Goal: Information Seeking & Learning: Learn about a topic

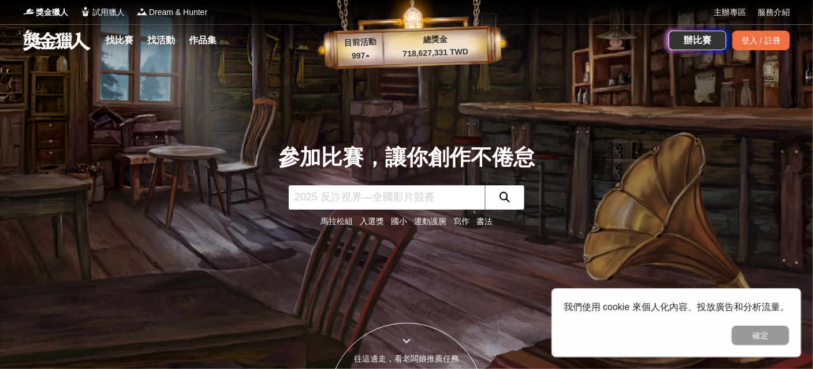
click at [458, 220] on link "寫作" at bounding box center [462, 221] width 16 height 9
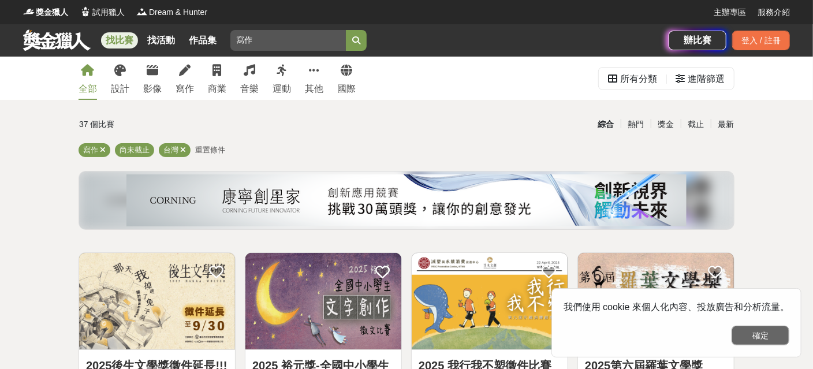
click at [771, 335] on button "確定" at bounding box center [761, 336] width 58 height 20
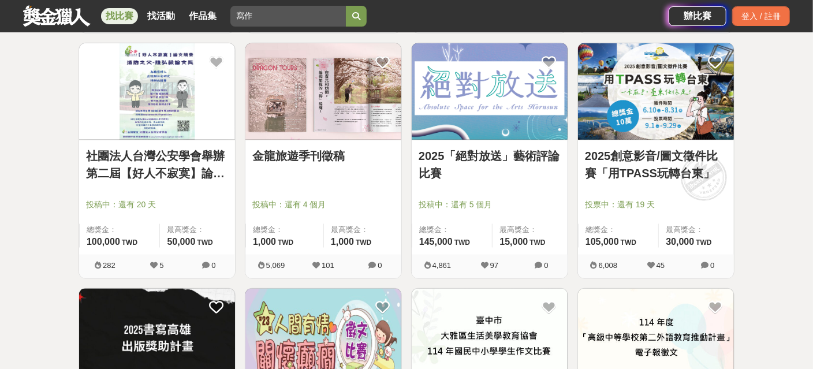
scroll to position [693, 0]
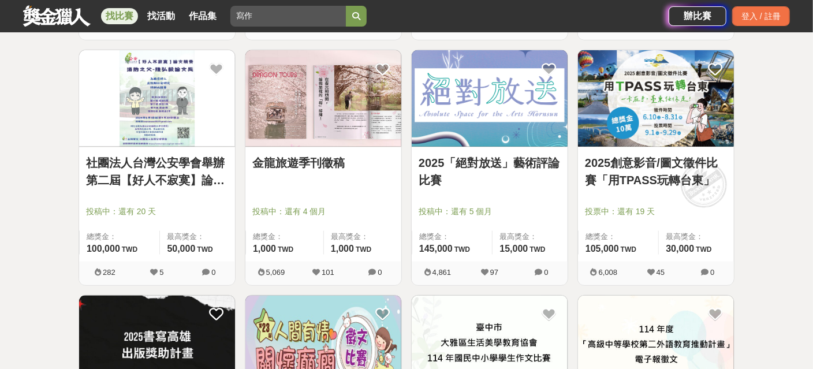
click at [329, 158] on link "金龍旅遊季刊徵稿" at bounding box center [323, 162] width 142 height 17
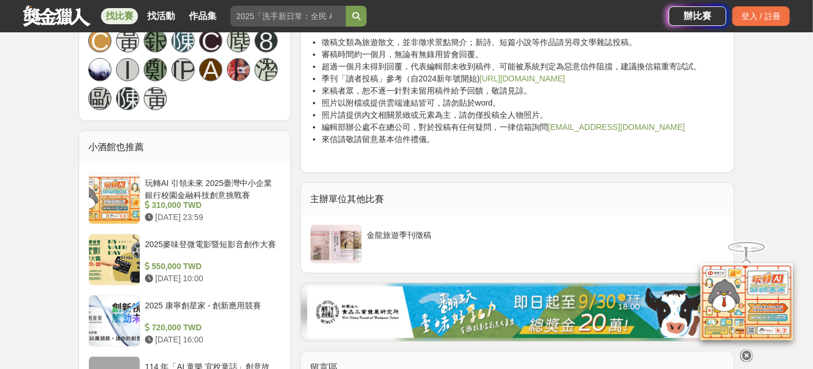
scroll to position [867, 0]
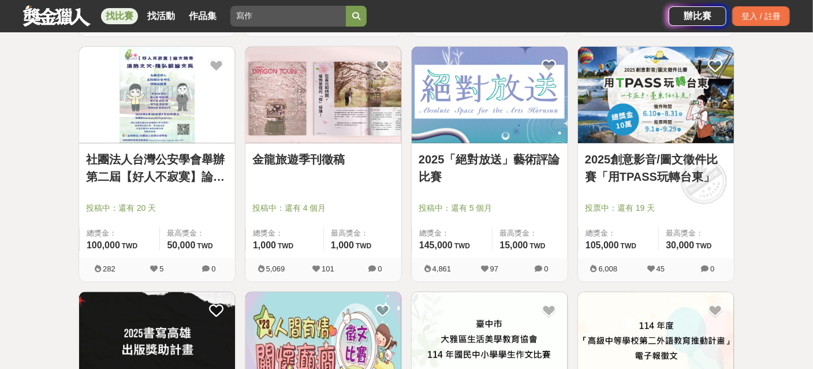
scroll to position [693, 0]
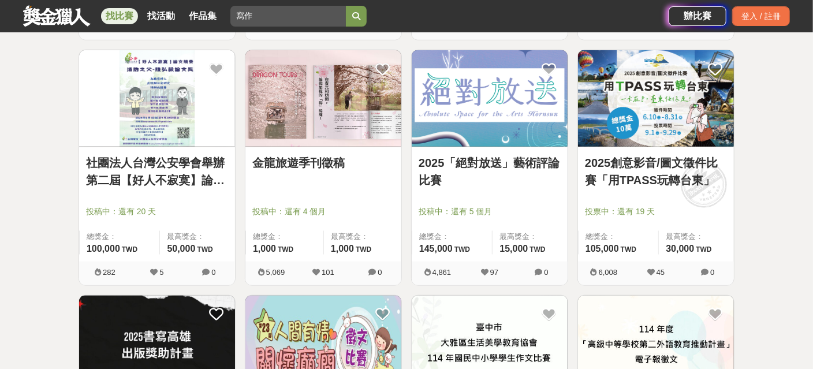
click at [510, 162] on link "2025「絕對放送」藝術評論比賽" at bounding box center [490, 171] width 142 height 35
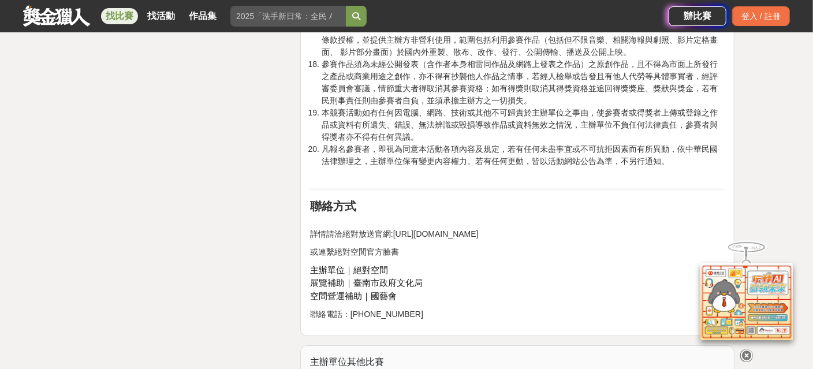
scroll to position [1964, 0]
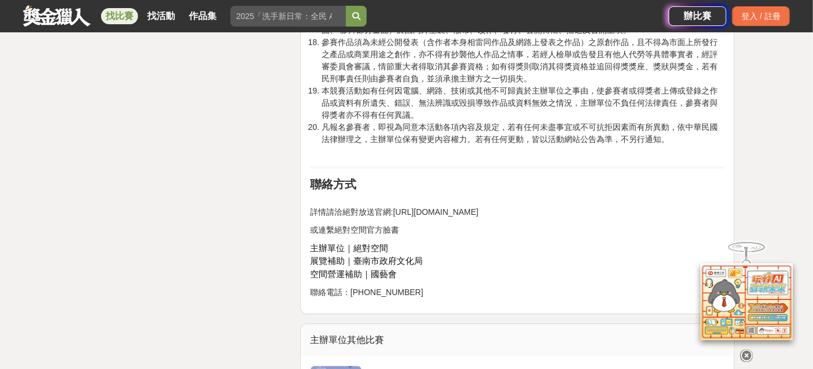
drag, startPoint x: 393, startPoint y: 173, endPoint x: 576, endPoint y: 172, distance: 182.6
click at [576, 194] on p "詳情請洽絕對放送官網:[URL][DOMAIN_NAME]" at bounding box center [517, 206] width 415 height 24
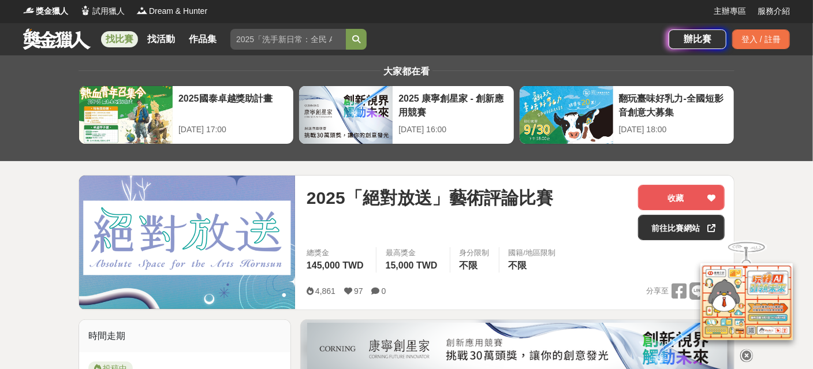
scroll to position [0, 0]
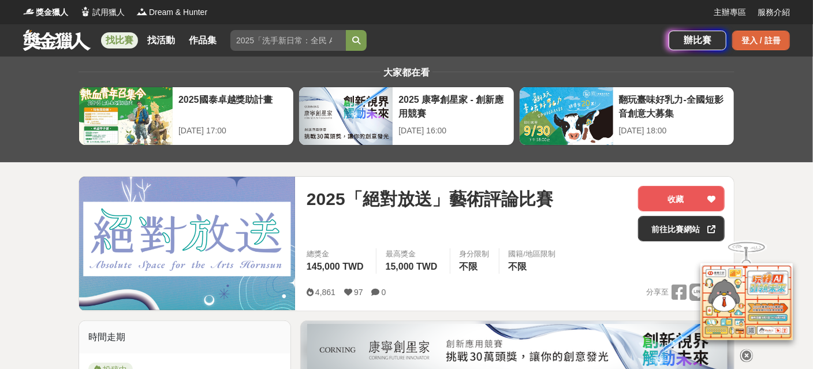
click at [757, 33] on div "登入 / 註冊" at bounding box center [762, 41] width 58 height 20
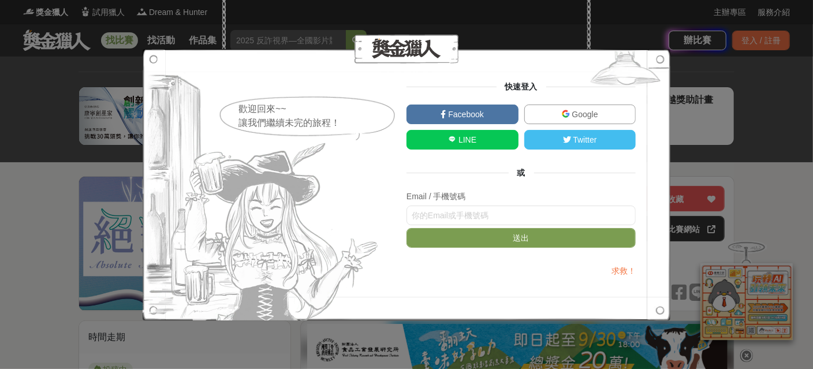
click at [582, 110] on span "Google" at bounding box center [584, 114] width 28 height 9
click at [486, 215] on input "text" at bounding box center [521, 216] width 229 height 20
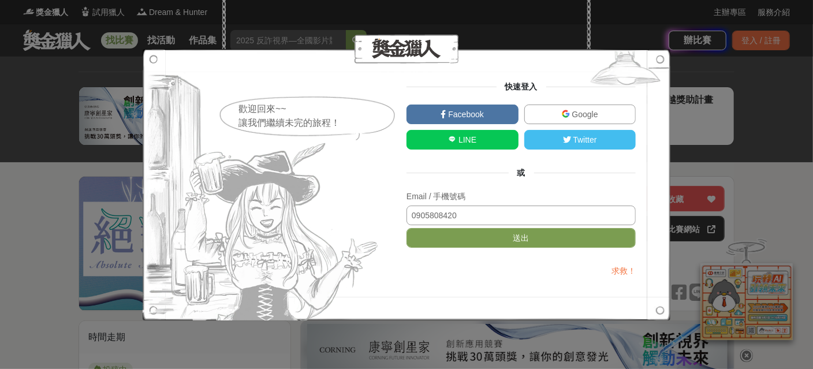
type input "0905808420"
click at [407, 228] on button "送出" at bounding box center [521, 238] width 229 height 20
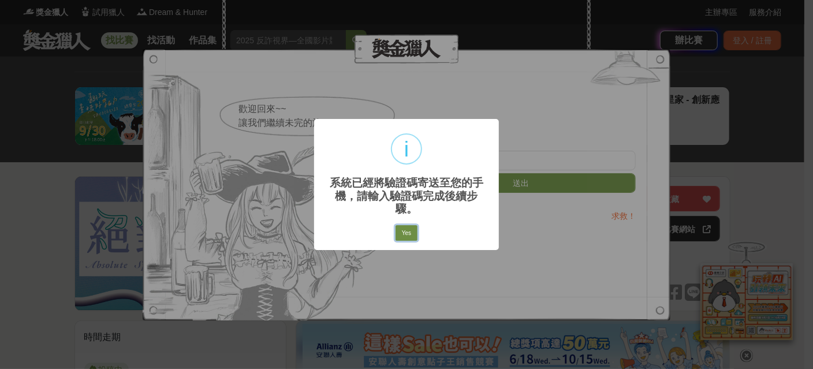
click at [403, 225] on button "Yes" at bounding box center [407, 233] width 22 height 16
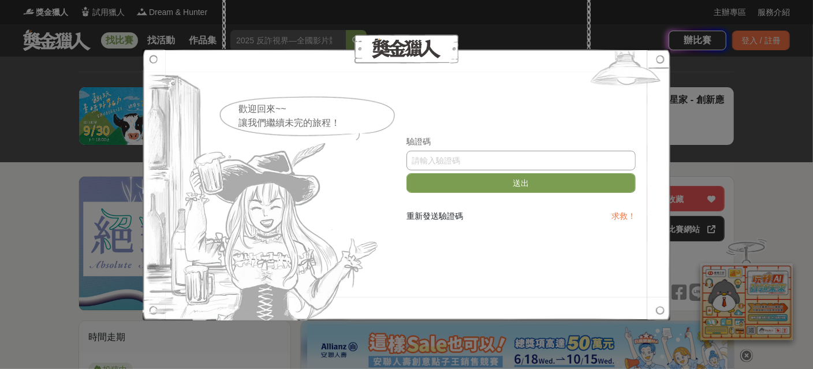
click at [483, 155] on input "text" at bounding box center [521, 161] width 229 height 20
type input "629016"
click at [490, 180] on button "送出" at bounding box center [521, 183] width 229 height 20
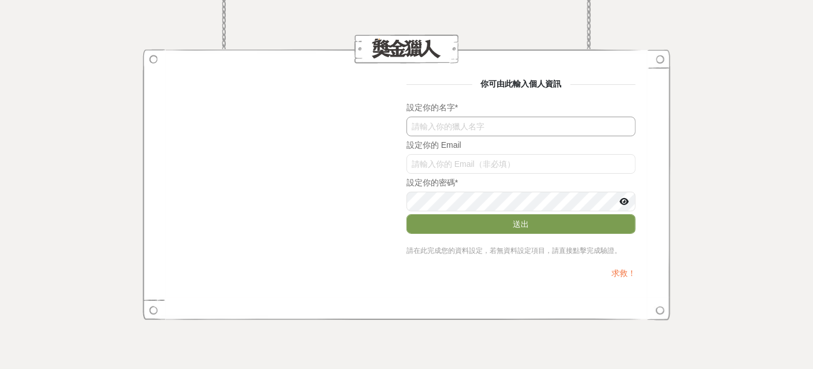
click at [471, 121] on input "text" at bounding box center [521, 127] width 229 height 20
type input "號誌"
click at [472, 163] on input "text" at bounding box center [521, 164] width 229 height 20
type input "ㄋ"
type input "[EMAIL_ADDRESS][DOMAIN_NAME]"
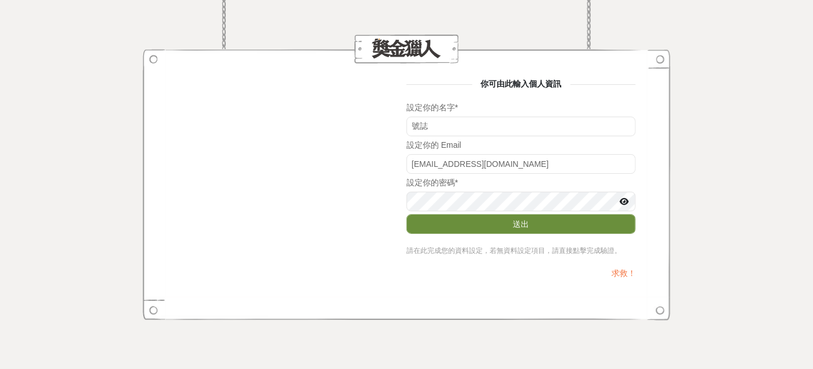
click at [488, 225] on button "送出" at bounding box center [521, 224] width 229 height 20
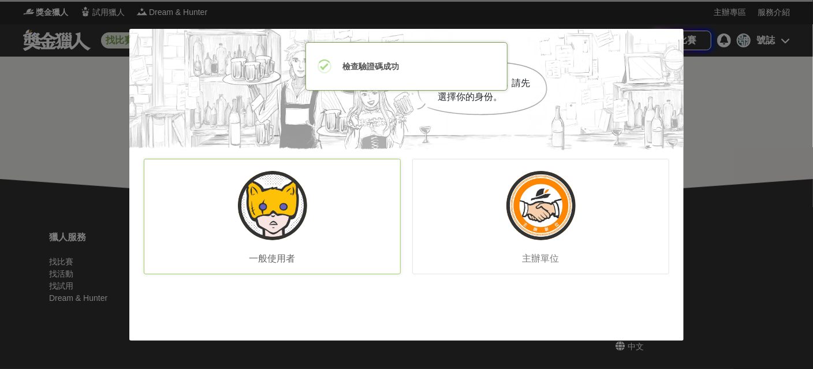
click at [301, 218] on img at bounding box center [272, 205] width 69 height 69
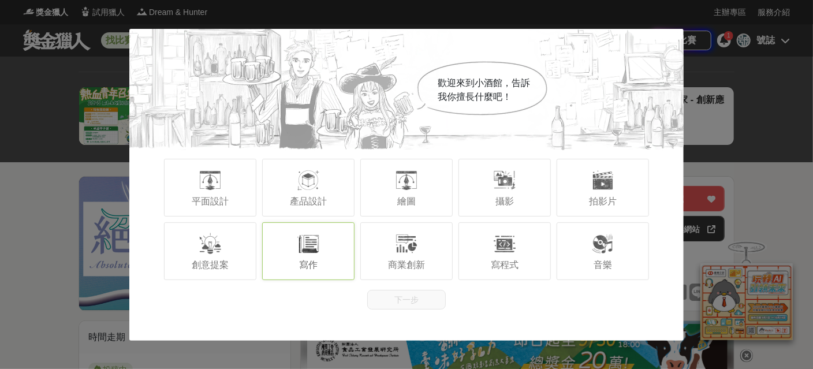
click at [322, 247] on div "寫作" at bounding box center [308, 251] width 92 height 58
click at [429, 295] on button "下一步" at bounding box center [406, 300] width 79 height 20
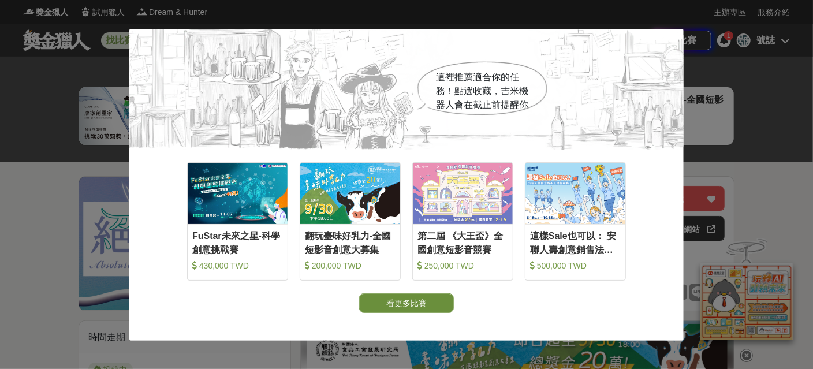
click at [425, 307] on button "看更多比賽" at bounding box center [406, 303] width 95 height 20
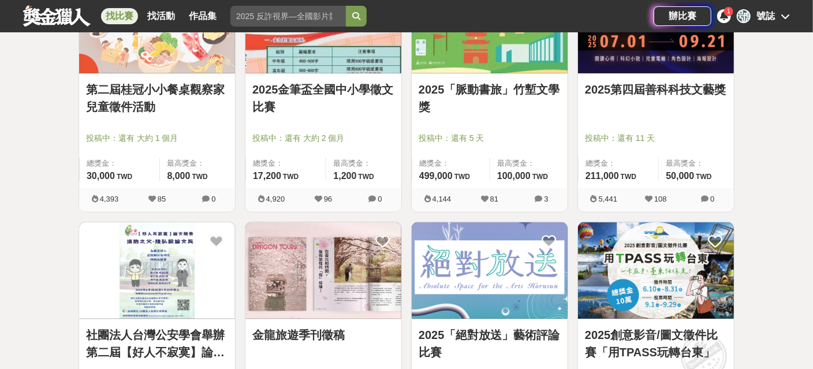
scroll to position [636, 0]
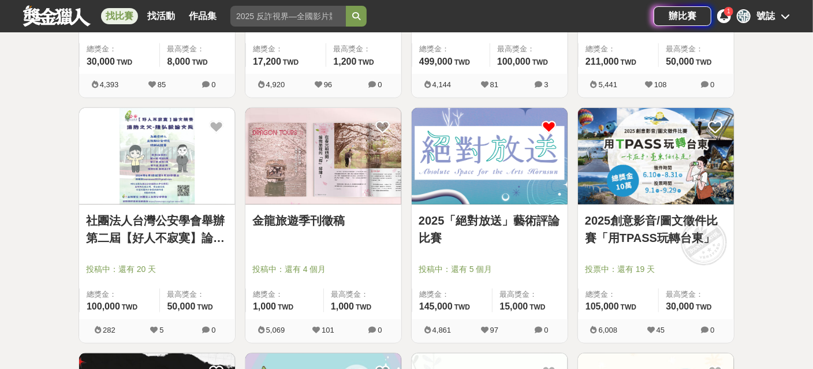
click at [552, 122] on icon at bounding box center [549, 127] width 14 height 14
click at [726, 16] on icon at bounding box center [724, 15] width 8 height 9
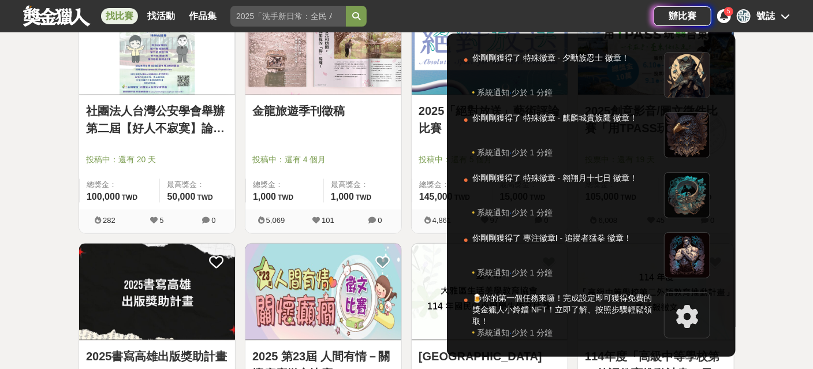
scroll to position [751, 0]
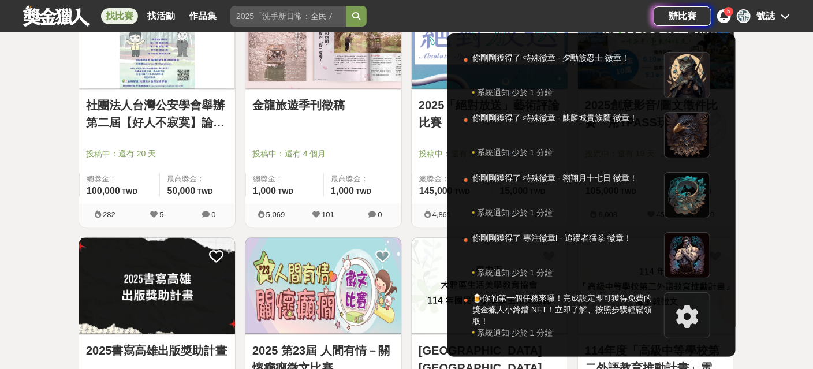
click at [770, 161] on div at bounding box center [406, 184] width 813 height 369
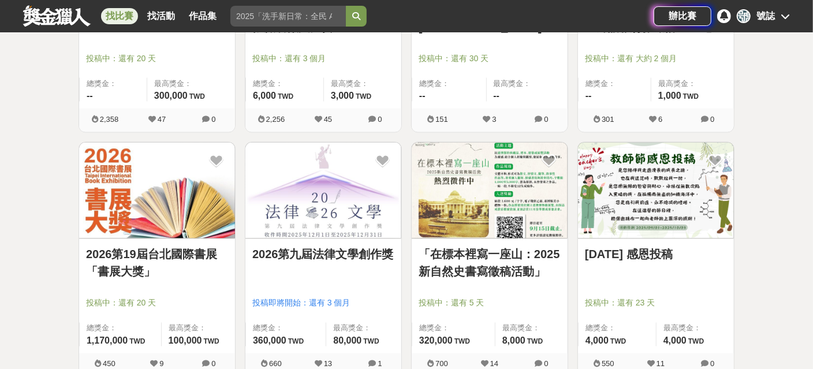
scroll to position [1097, 0]
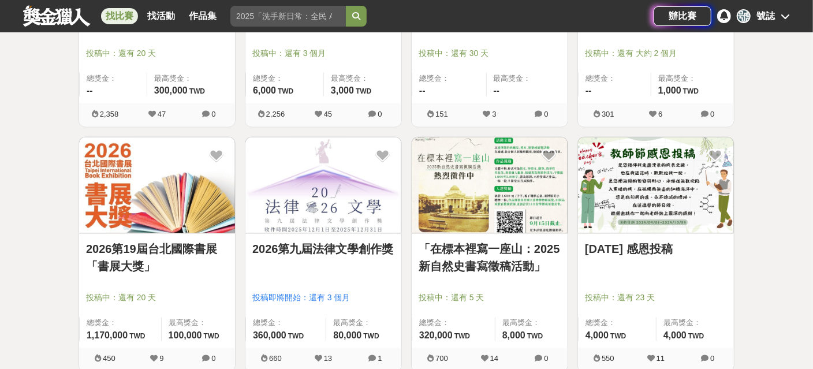
click at [153, 244] on link "2026第19屆台北國際書展「書展大獎」" at bounding box center [157, 258] width 142 height 35
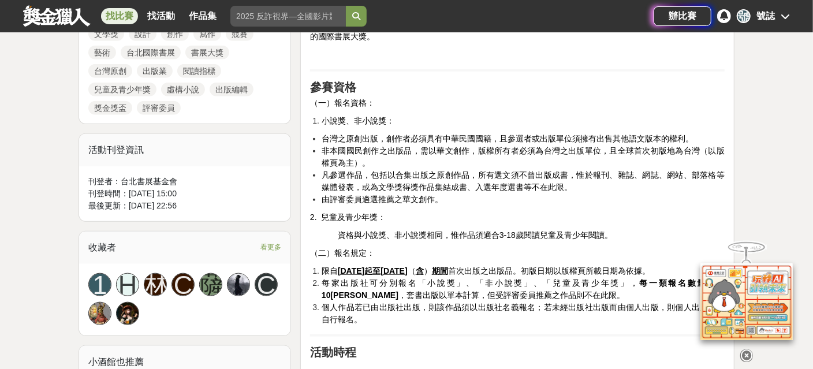
scroll to position [577, 0]
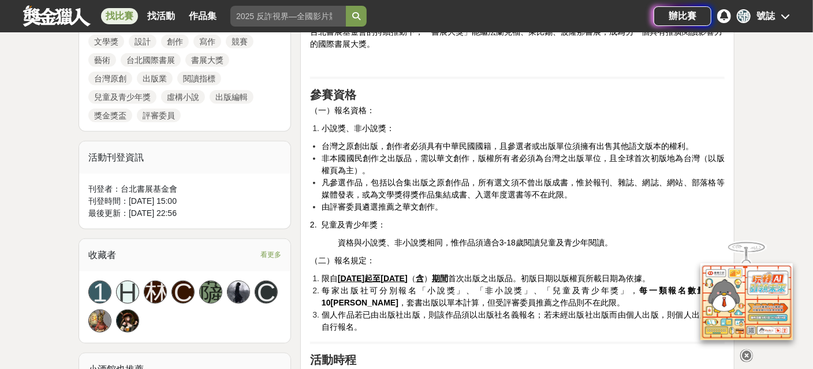
click at [750, 351] on icon at bounding box center [747, 353] width 13 height 13
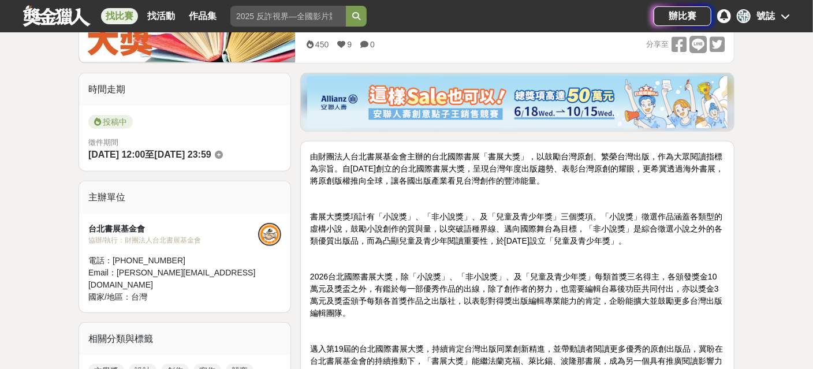
scroll to position [0, 0]
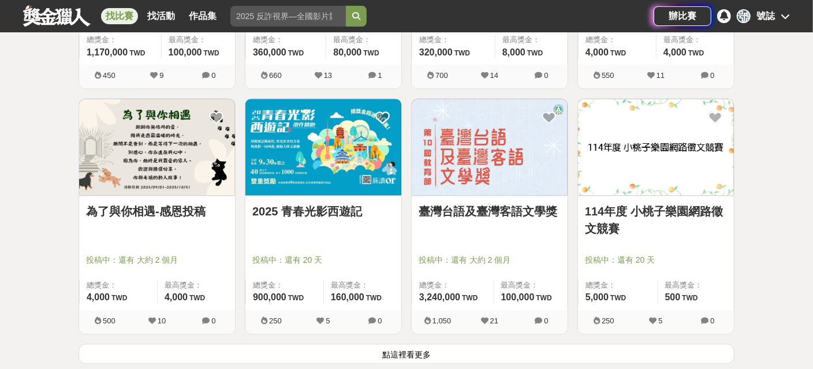
scroll to position [1387, 0]
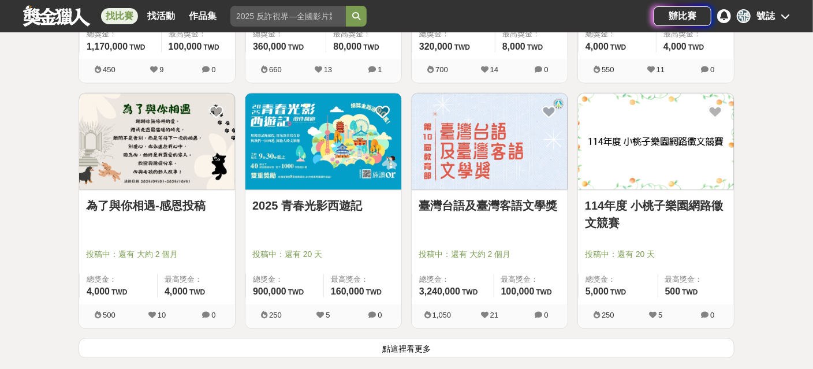
click at [159, 206] on link "為了與你相遇-感恩投稿" at bounding box center [157, 205] width 142 height 17
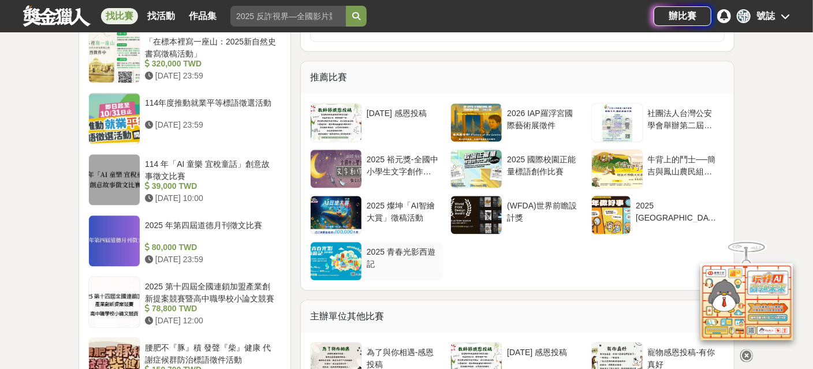
scroll to position [1329, 0]
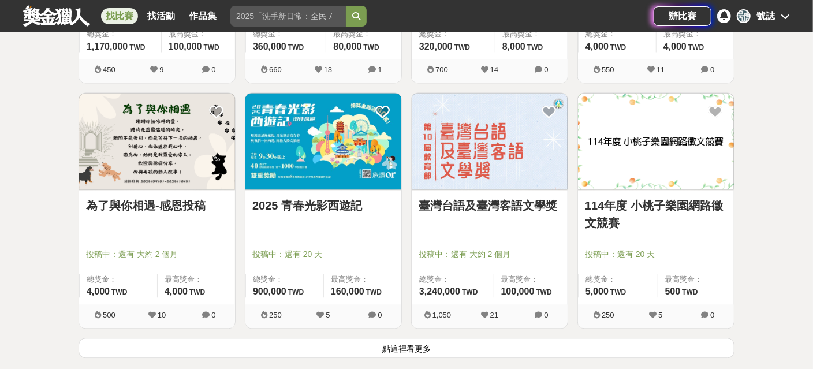
scroll to position [1444, 0]
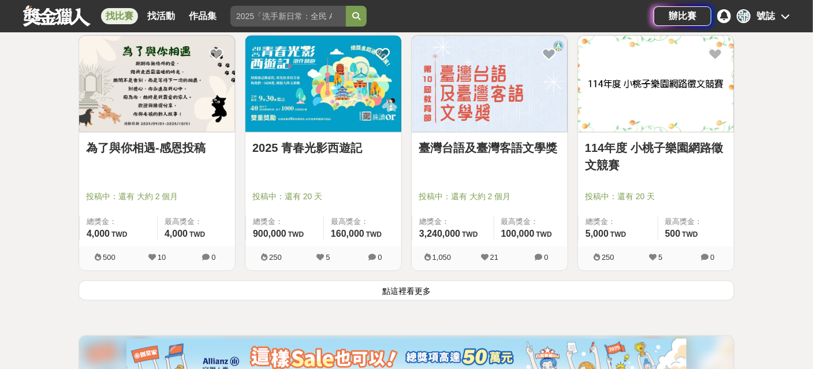
click at [431, 289] on button "點這裡看更多" at bounding box center [407, 290] width 656 height 20
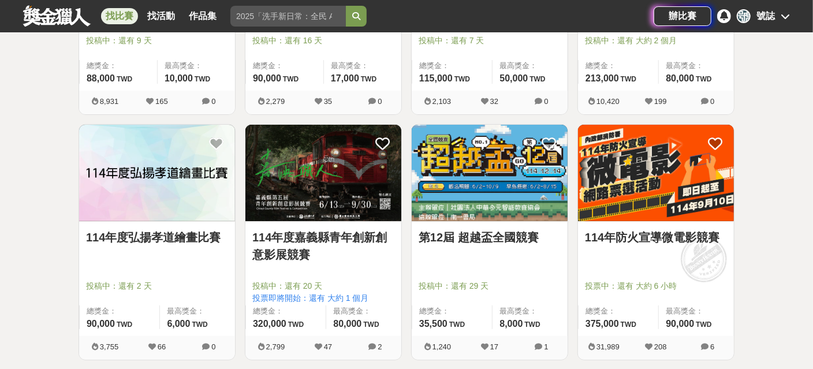
scroll to position [2600, 0]
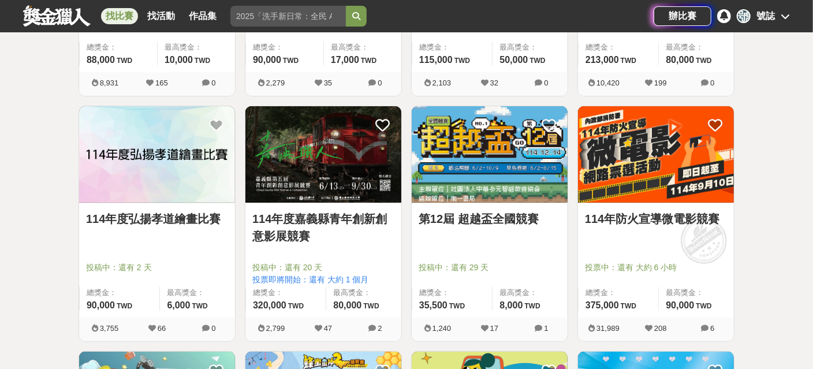
click at [473, 214] on link "第12屆 超越盃全國競賽" at bounding box center [490, 218] width 142 height 17
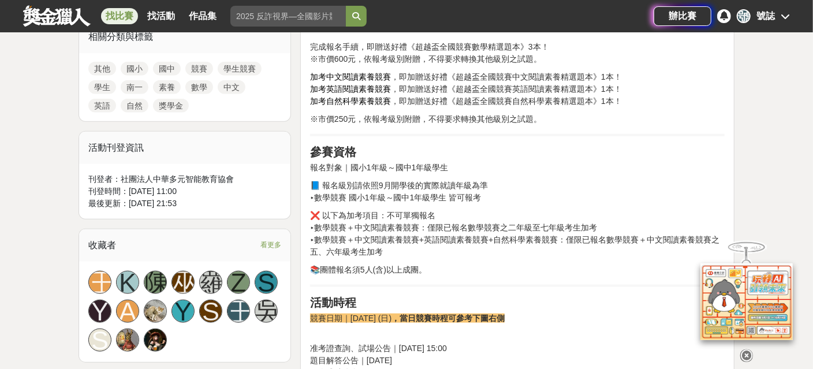
scroll to position [577, 0]
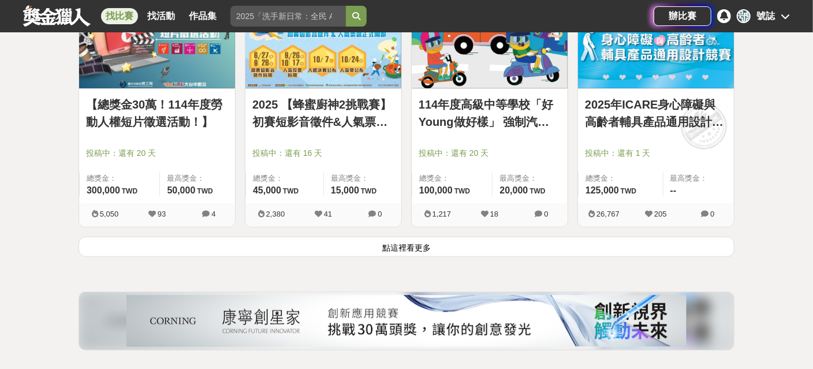
scroll to position [3004, 0]
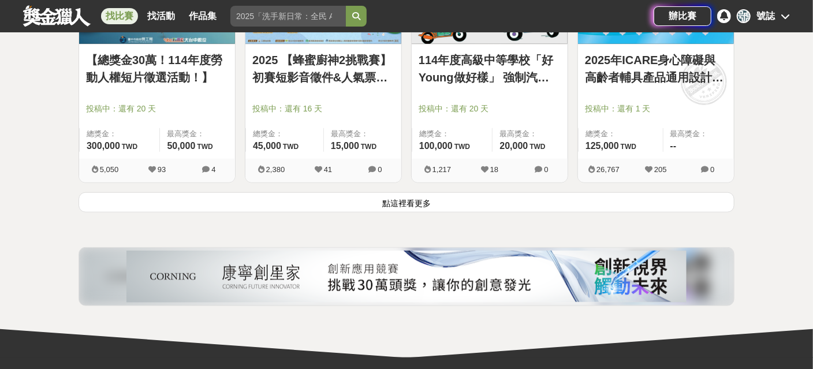
click at [424, 198] on button "點這裡看更多" at bounding box center [407, 202] width 656 height 20
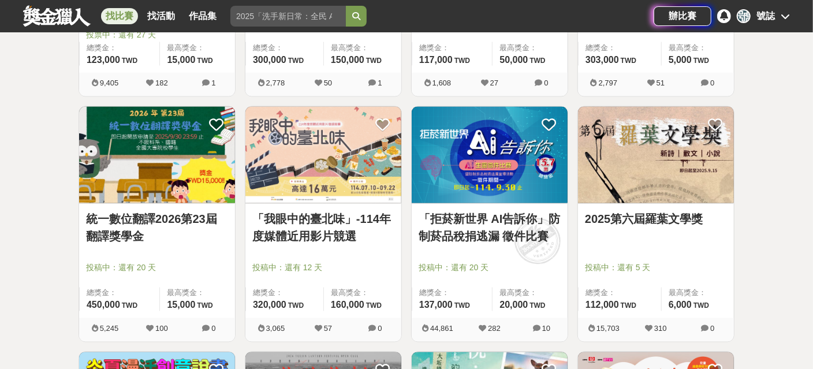
scroll to position [3581, 0]
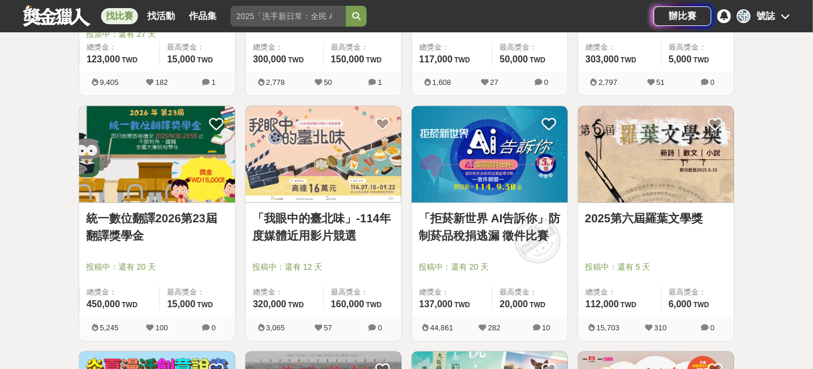
click at [458, 225] on link "「拒菸新世界 AI告訴你」防制菸品稅捐逃漏 徵件比賽" at bounding box center [490, 227] width 142 height 35
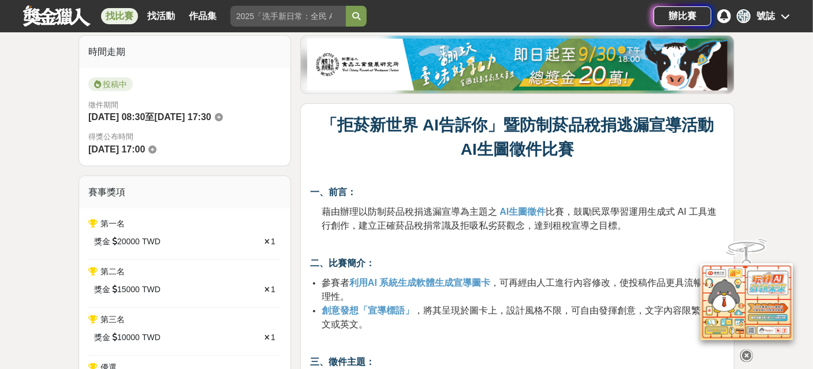
scroll to position [288, 0]
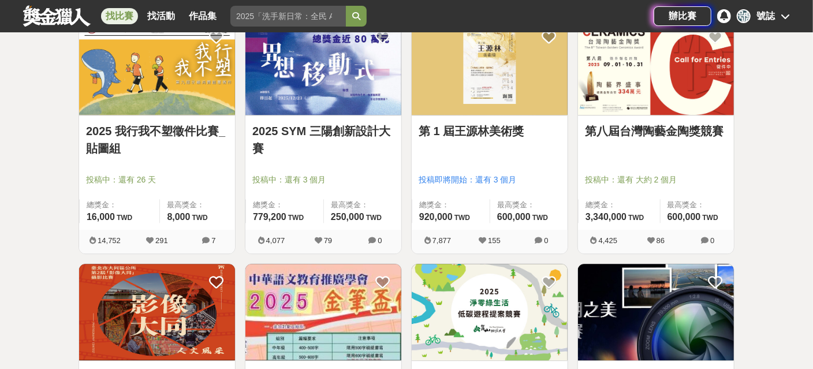
scroll to position [4159, 0]
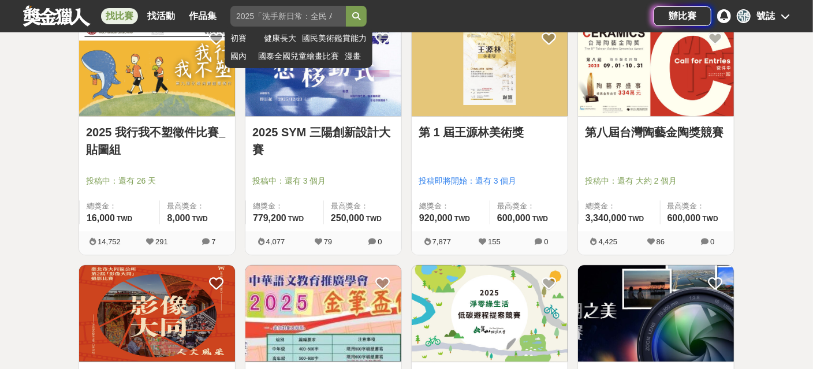
click at [357, 18] on button "submit" at bounding box center [356, 16] width 21 height 21
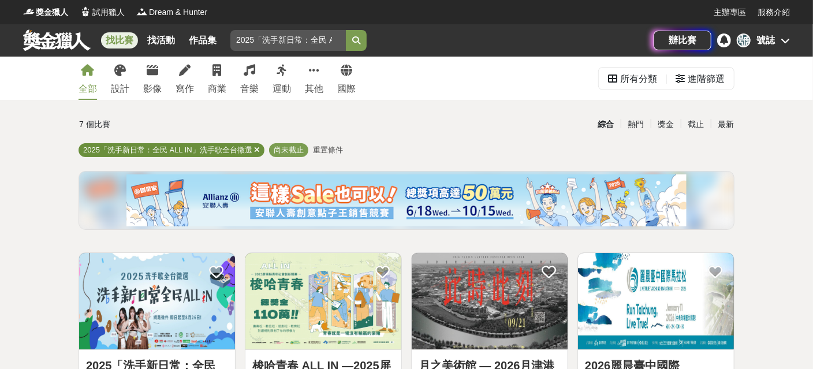
click at [255, 150] on icon at bounding box center [257, 150] width 6 height 8
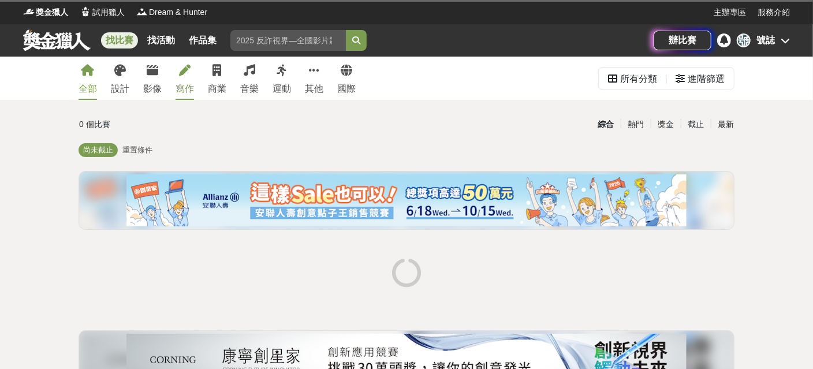
click at [191, 84] on div "寫作" at bounding box center [185, 89] width 18 height 14
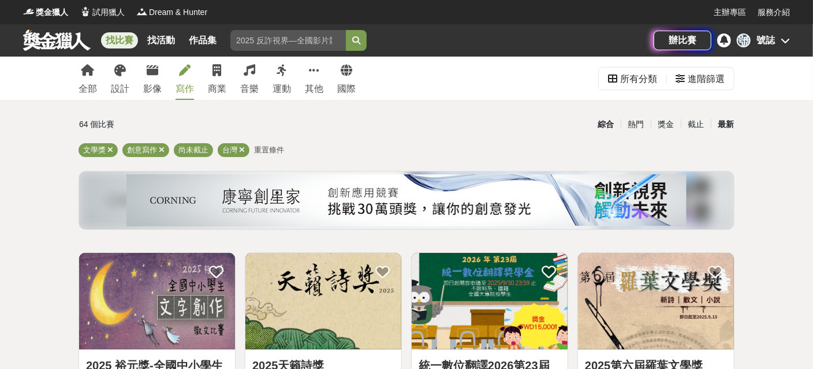
click at [724, 124] on div "最新" at bounding box center [726, 124] width 30 height 20
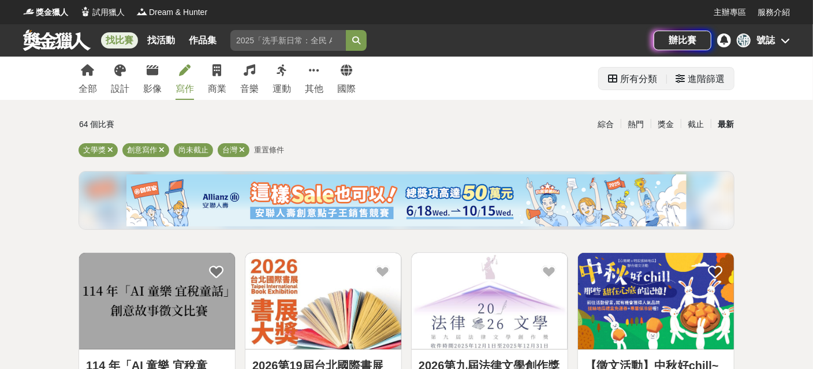
click at [698, 87] on div "進階篩選" at bounding box center [706, 79] width 37 height 23
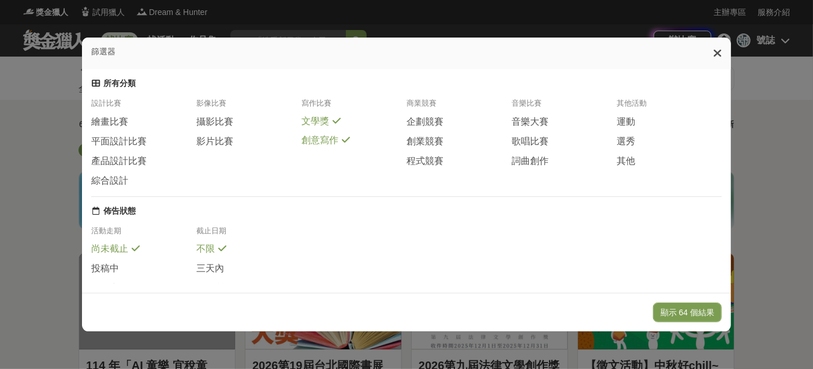
click at [720, 59] on icon at bounding box center [718, 53] width 9 height 12
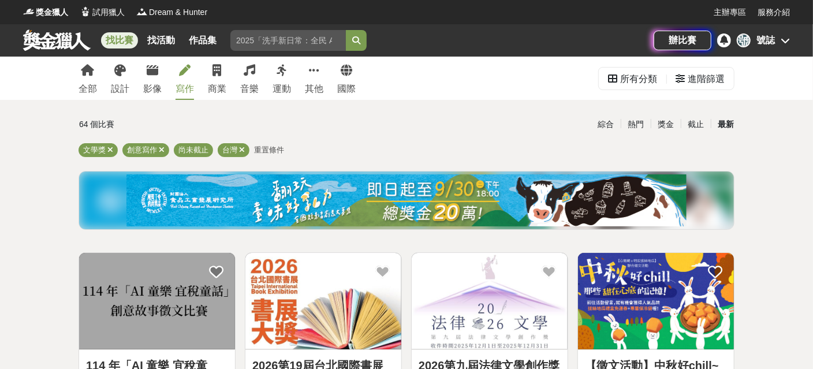
click at [267, 148] on span "重置條件" at bounding box center [269, 150] width 30 height 9
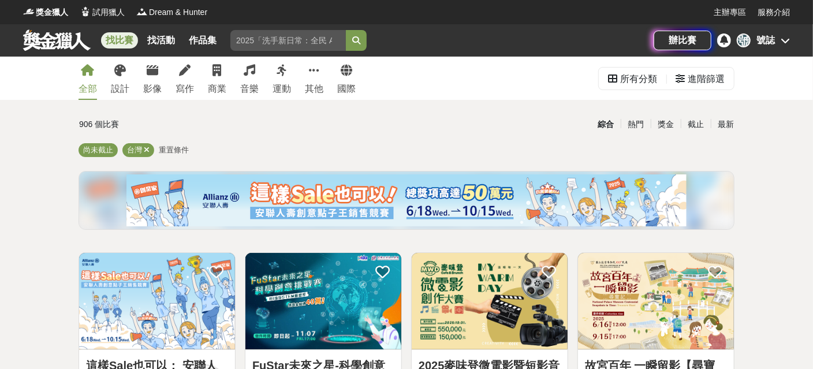
click at [763, 40] on div "號誌" at bounding box center [766, 41] width 18 height 14
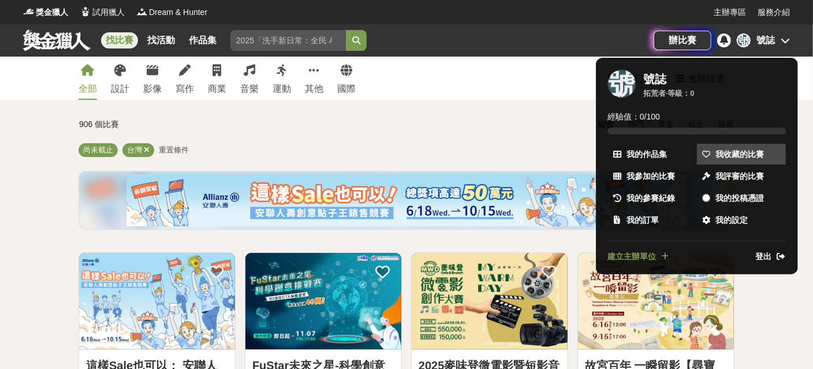
click at [717, 150] on span "我收藏的比賽" at bounding box center [740, 154] width 49 height 12
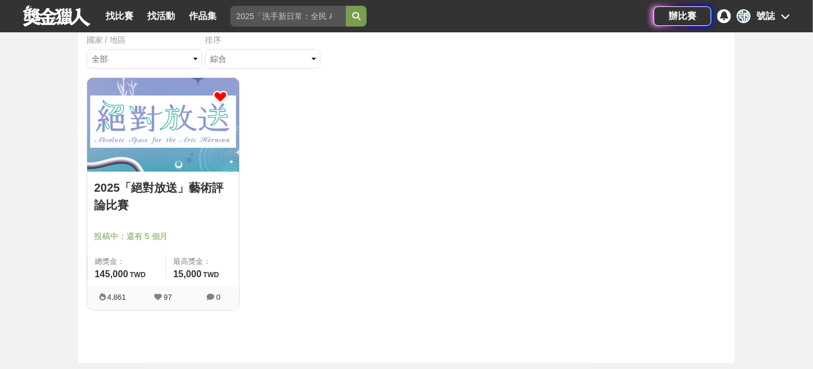
scroll to position [115, 0]
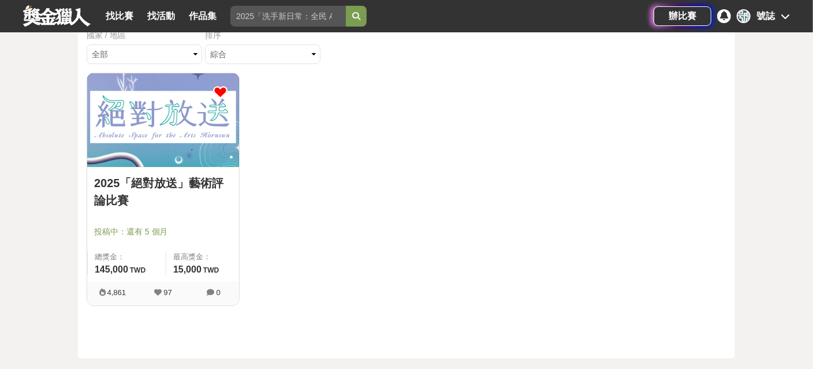
click at [136, 190] on link "2025「絕對放送」藝術評論比賽" at bounding box center [163, 191] width 138 height 35
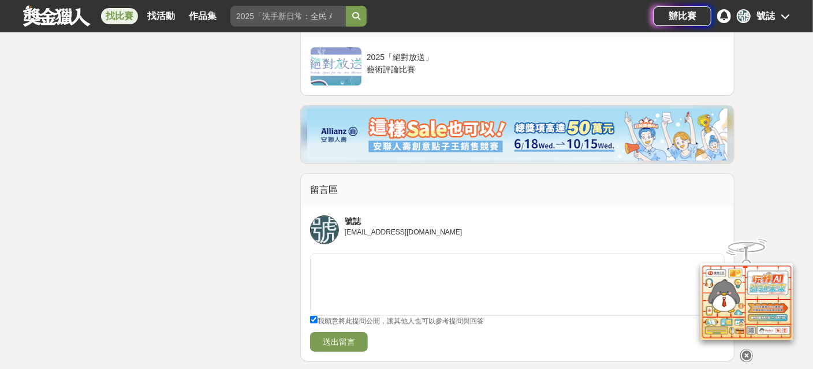
scroll to position [2310, 0]
